Goal: Find specific page/section: Find specific page/section

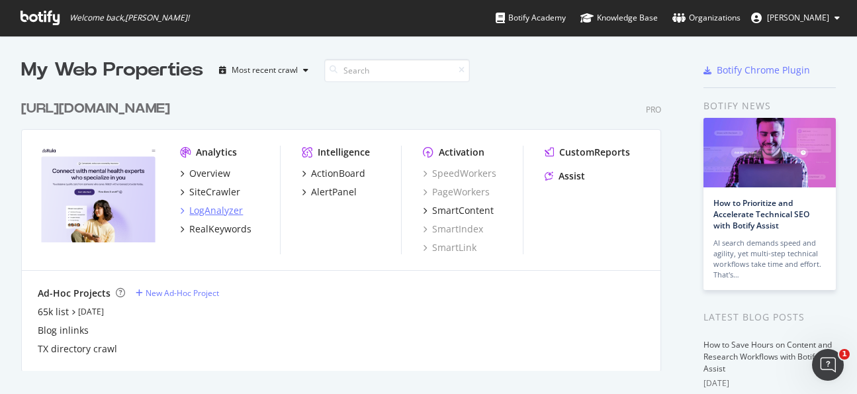
click at [223, 211] on div "LogAnalyzer" at bounding box center [216, 210] width 54 height 13
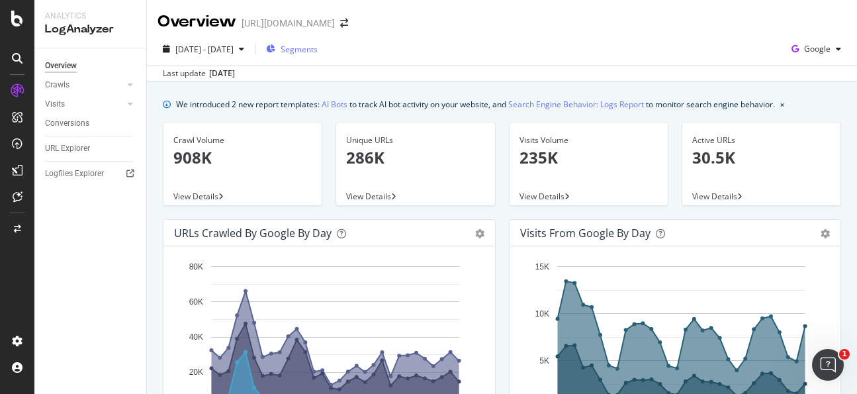
click at [318, 50] on span "Segments" at bounding box center [298, 49] width 37 height 11
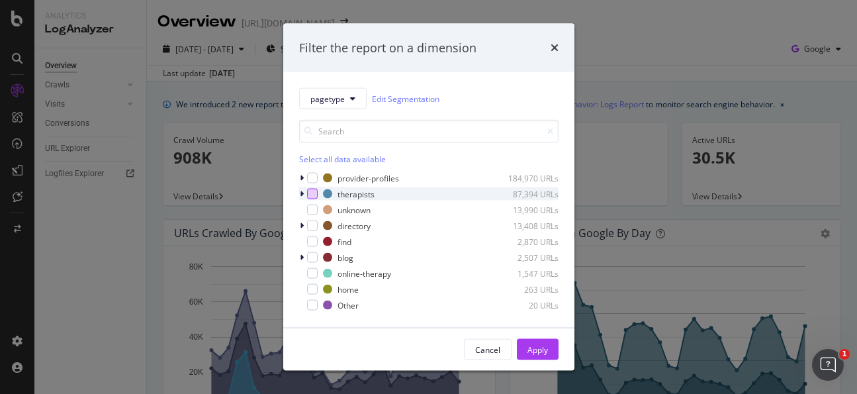
click at [314, 193] on div "modal" at bounding box center [312, 194] width 11 height 11
click at [538, 344] on div "Apply" at bounding box center [537, 348] width 21 height 11
